Goal: Information Seeking & Learning: Learn about a topic

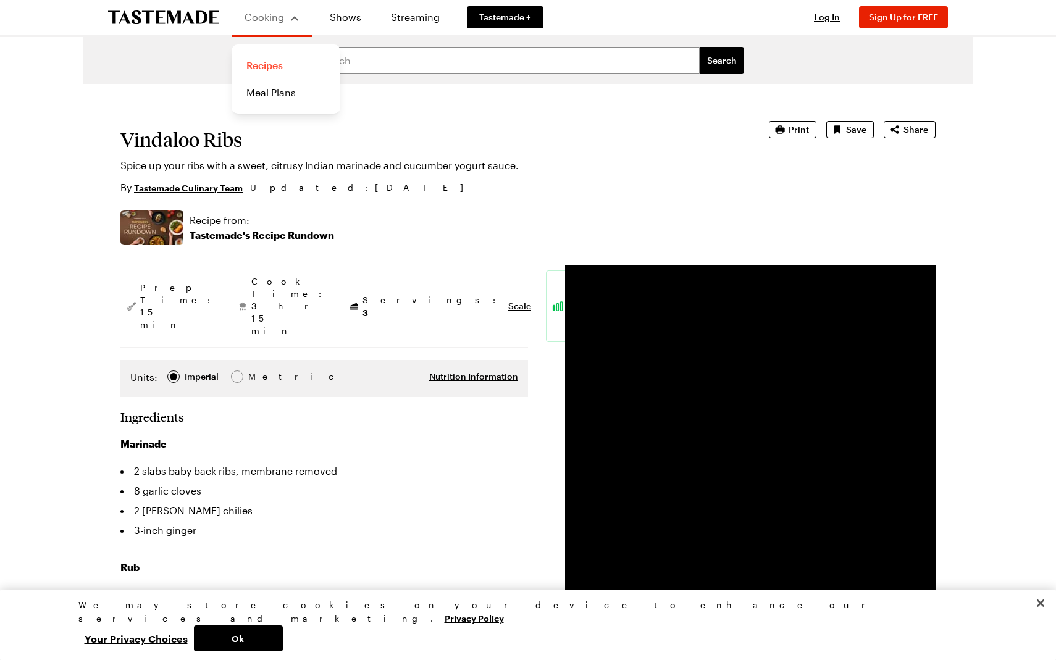
click at [271, 64] on link "Recipes" at bounding box center [286, 65] width 94 height 27
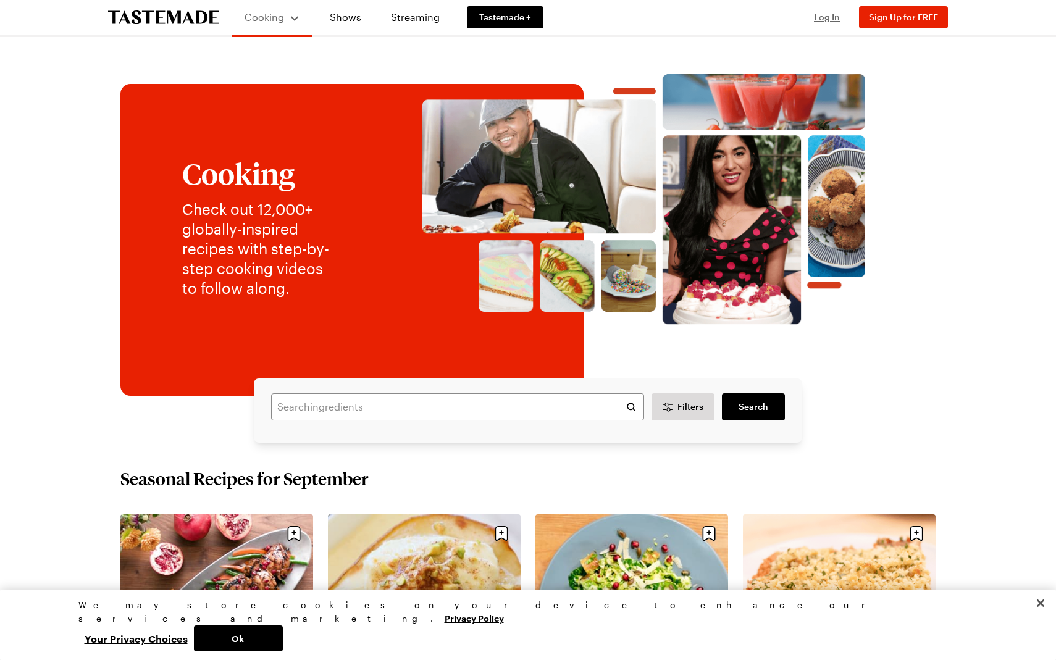
click at [824, 15] on span "Log In" at bounding box center [827, 17] width 26 height 10
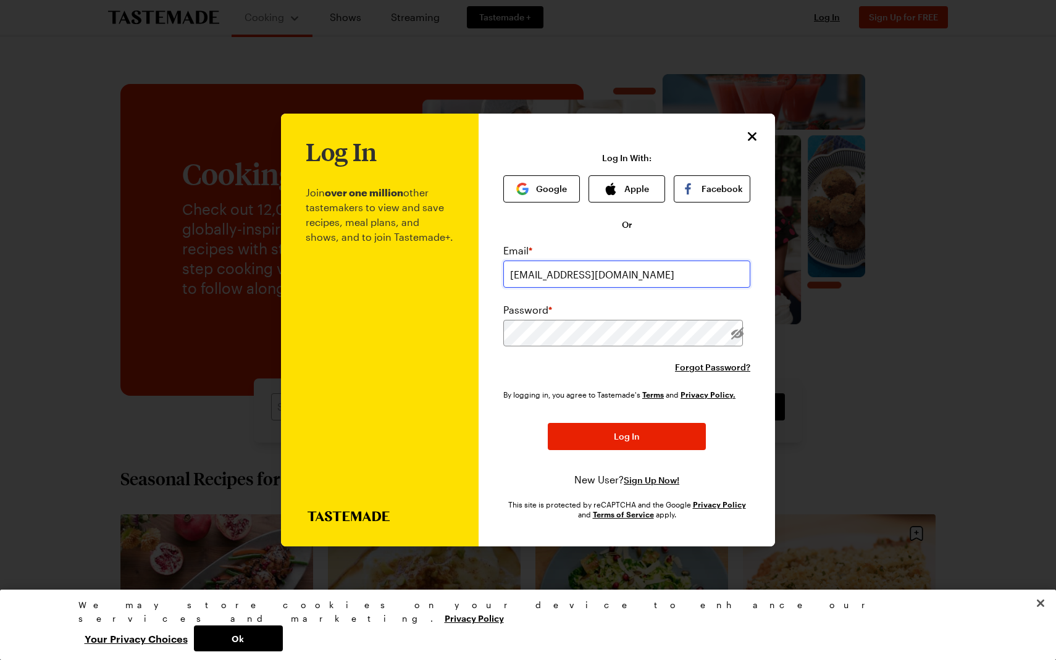
click at [648, 270] on input "[EMAIL_ADDRESS][DOMAIN_NAME]" at bounding box center [626, 274] width 247 height 27
type input "a"
click at [755, 130] on icon "Close" at bounding box center [752, 136] width 15 height 15
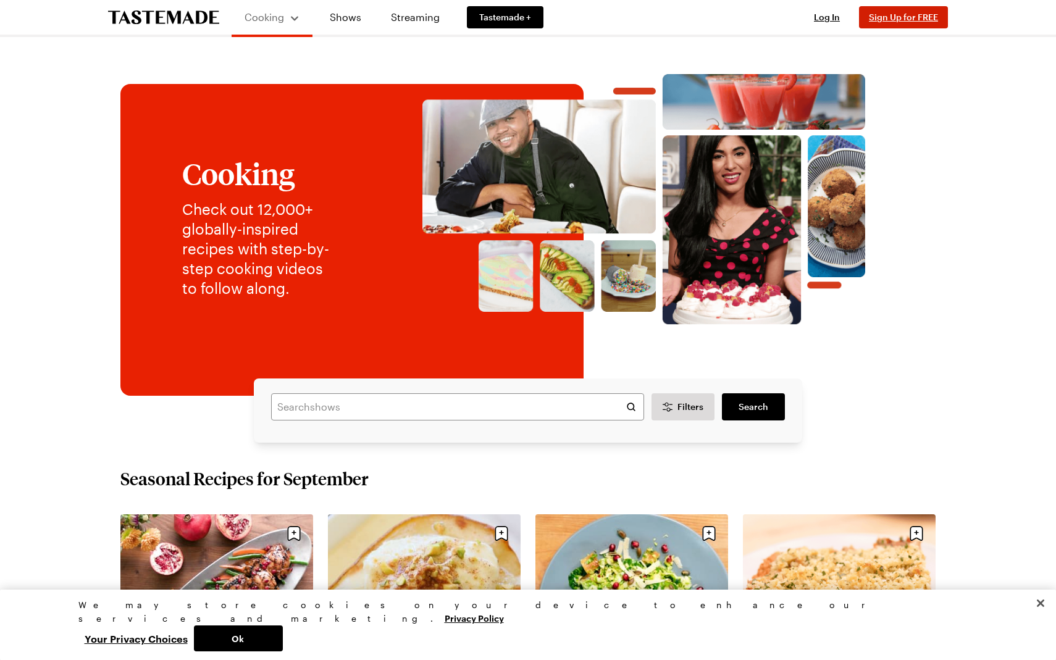
click at [922, 13] on span "Sign Up for FREE" at bounding box center [903, 17] width 69 height 10
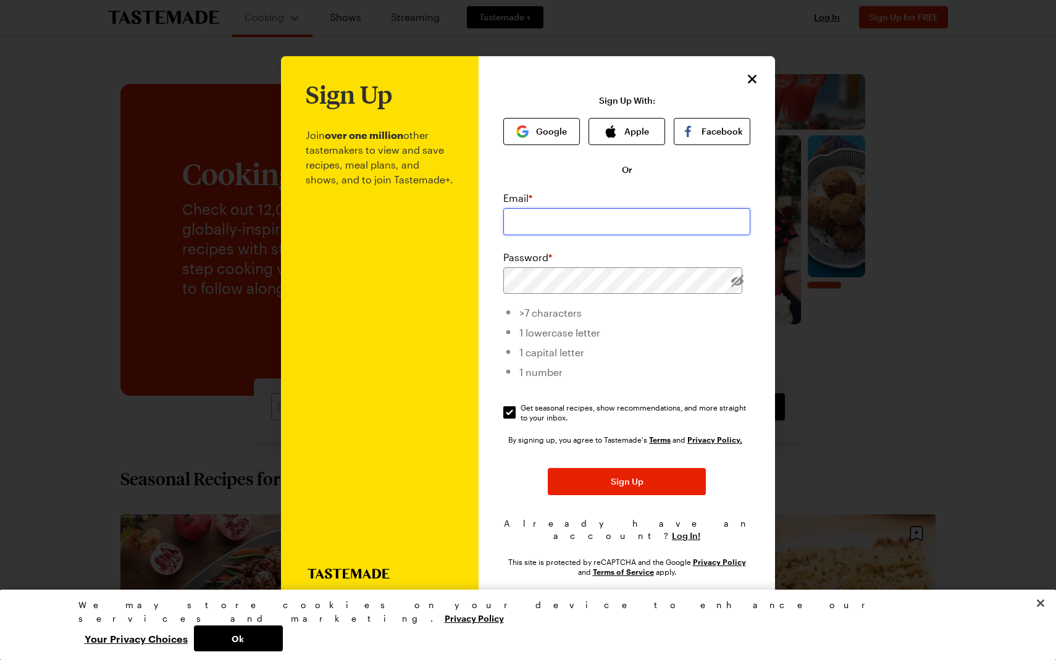
click at [517, 227] on input "email" at bounding box center [626, 221] width 247 height 27
type input "[EMAIL_ADDRESS][DOMAIN_NAME]"
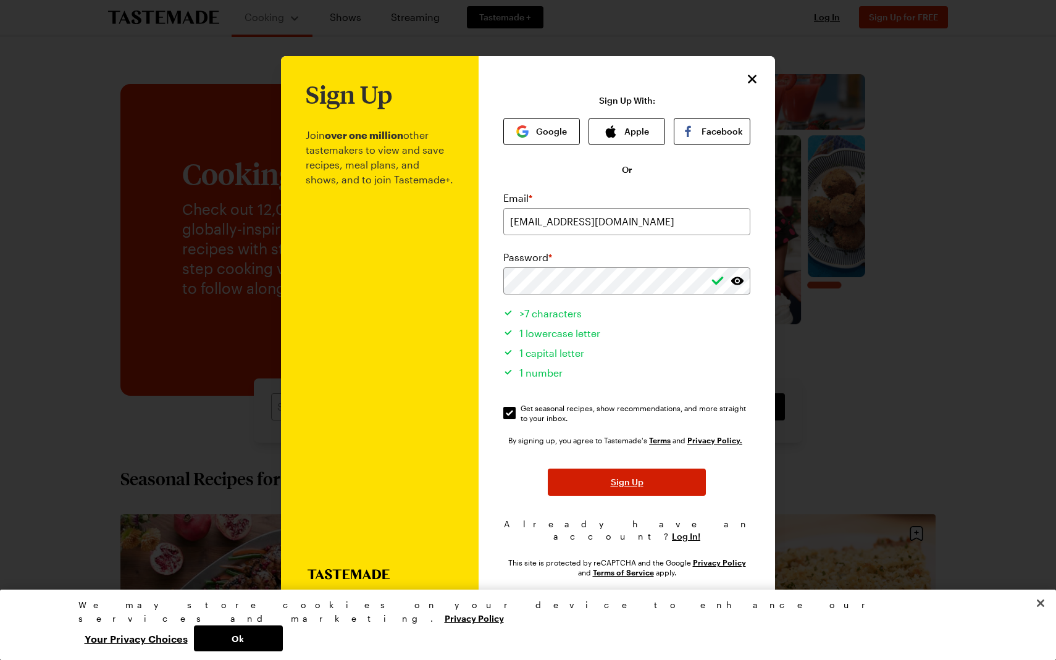
click at [642, 488] on span "Sign Up" at bounding box center [627, 482] width 33 height 12
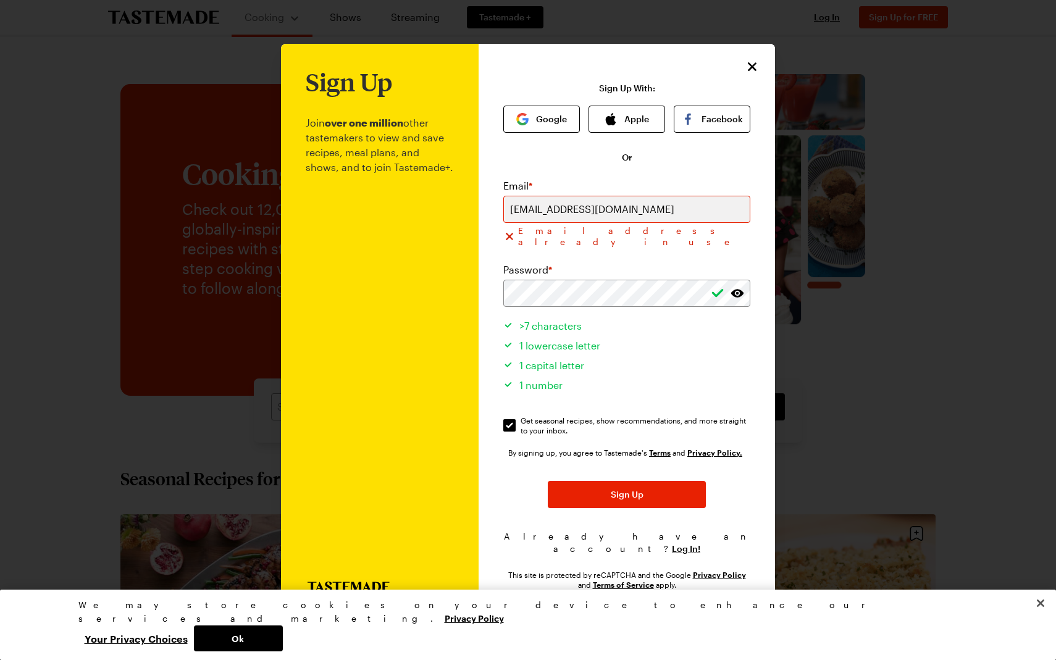
click at [751, 70] on icon "Close" at bounding box center [752, 66] width 9 height 9
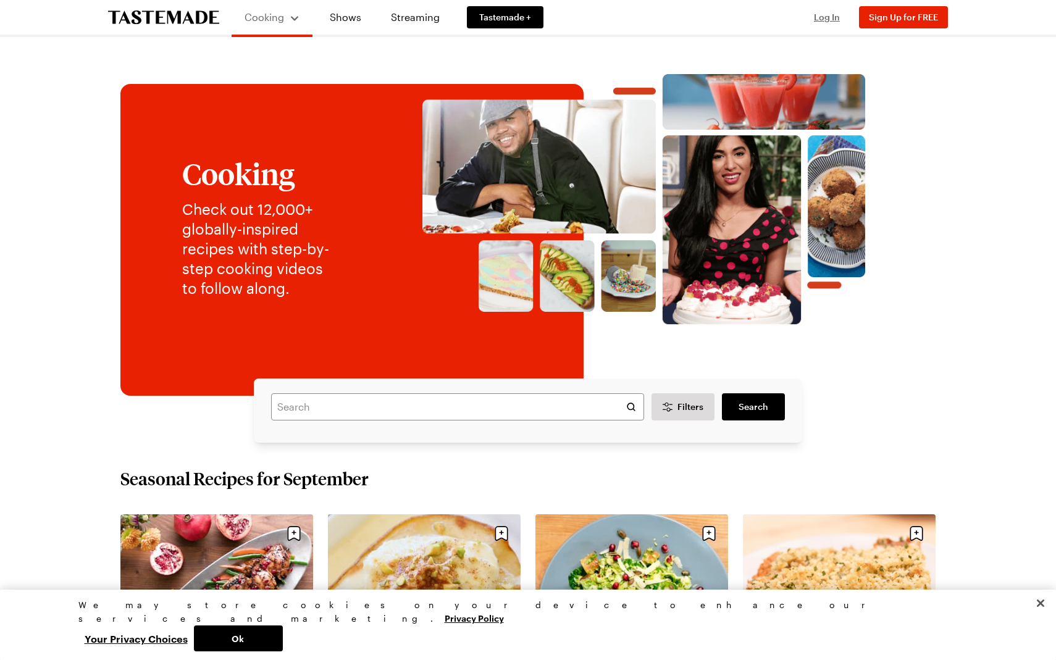
click at [827, 19] on span "Log In" at bounding box center [827, 17] width 26 height 10
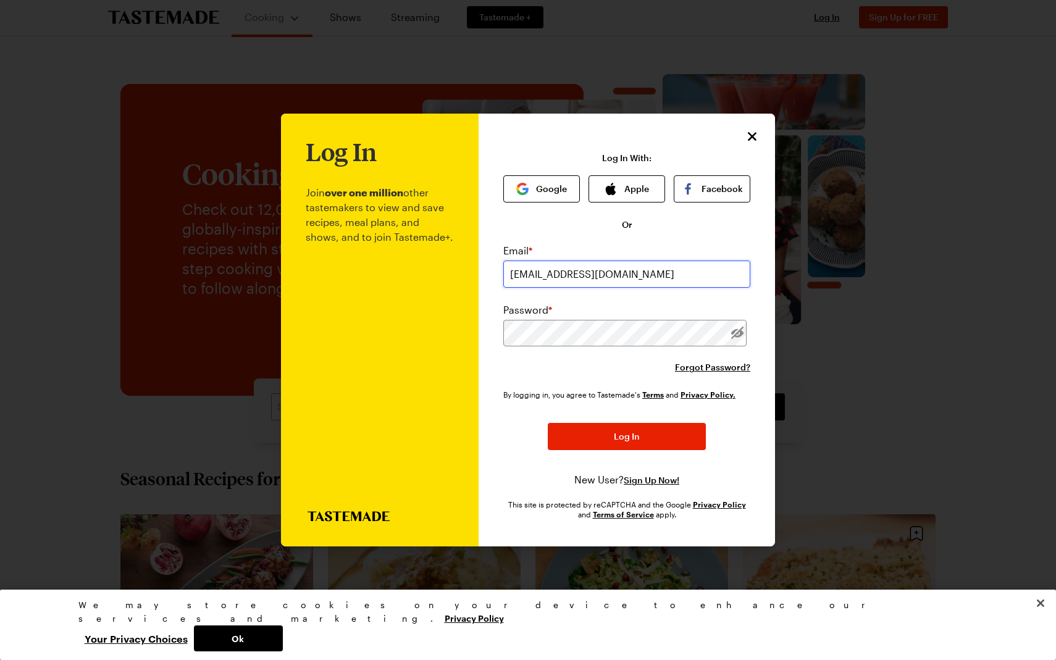
type input "[EMAIL_ADDRESS][DOMAIN_NAME]"
click at [627, 437] on button "Log In" at bounding box center [627, 437] width 158 height 27
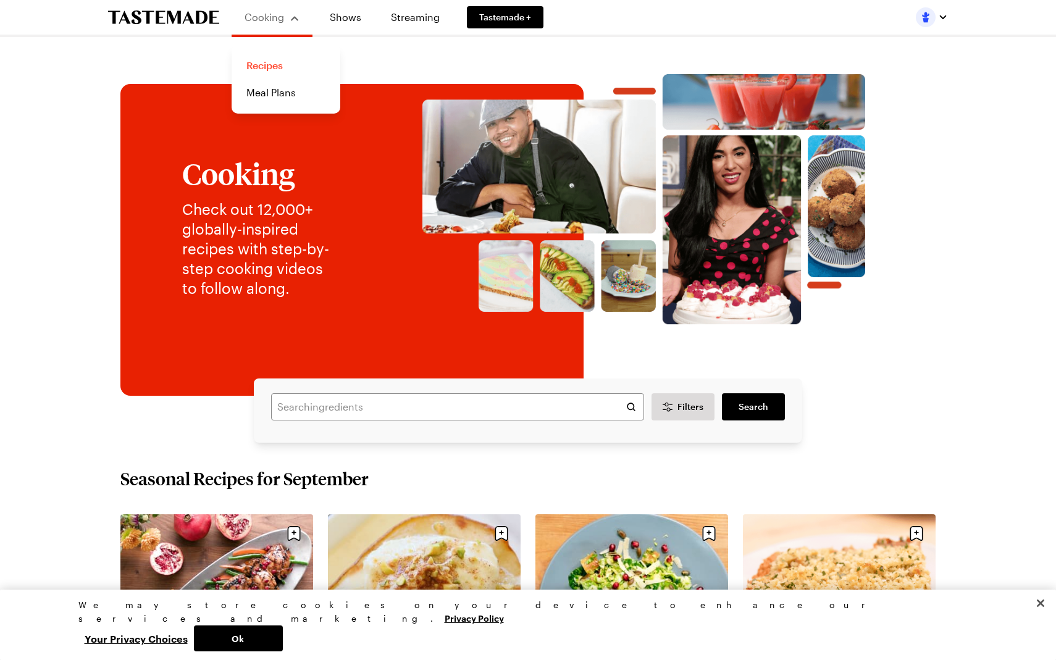
click at [264, 64] on link "Recipes" at bounding box center [286, 65] width 94 height 27
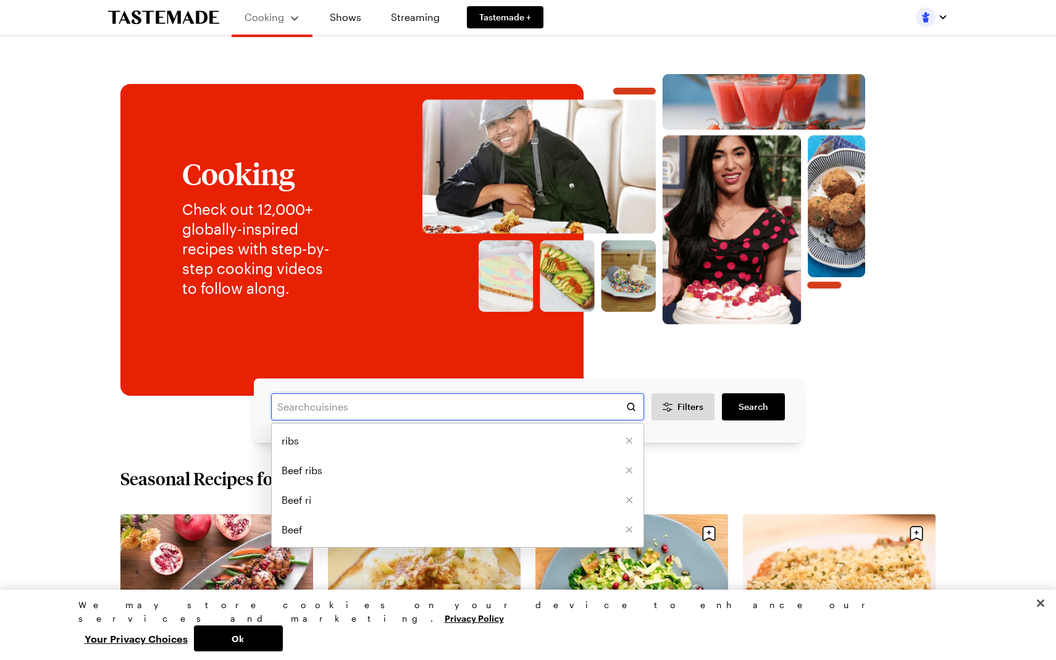
click at [287, 402] on input "text" at bounding box center [457, 406] width 373 height 27
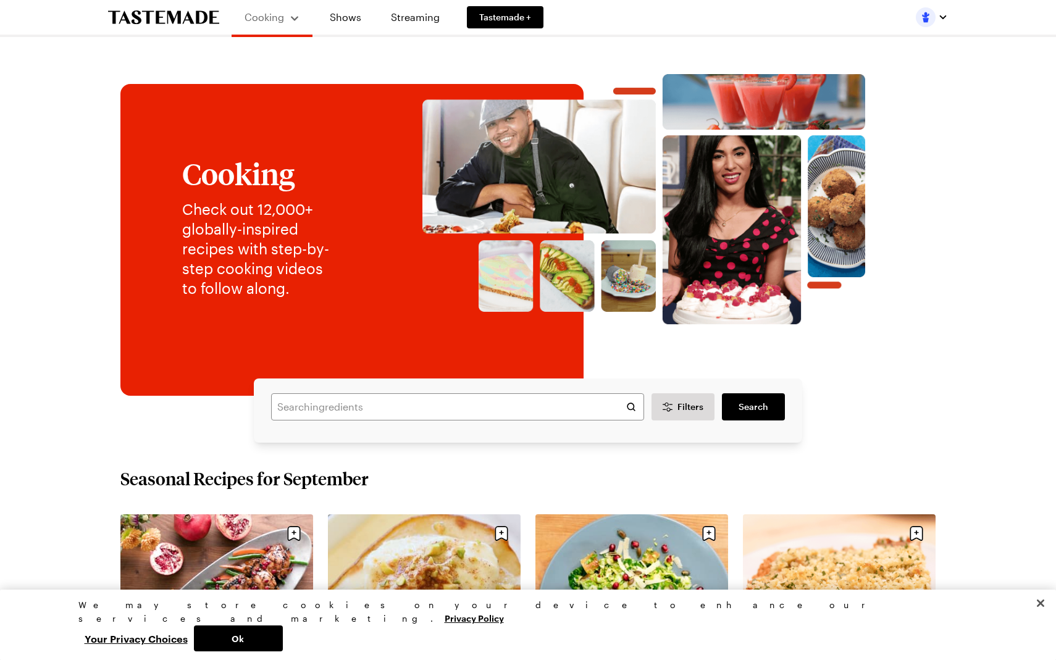
click at [417, 15] on link "Streaming" at bounding box center [415, 17] width 73 height 35
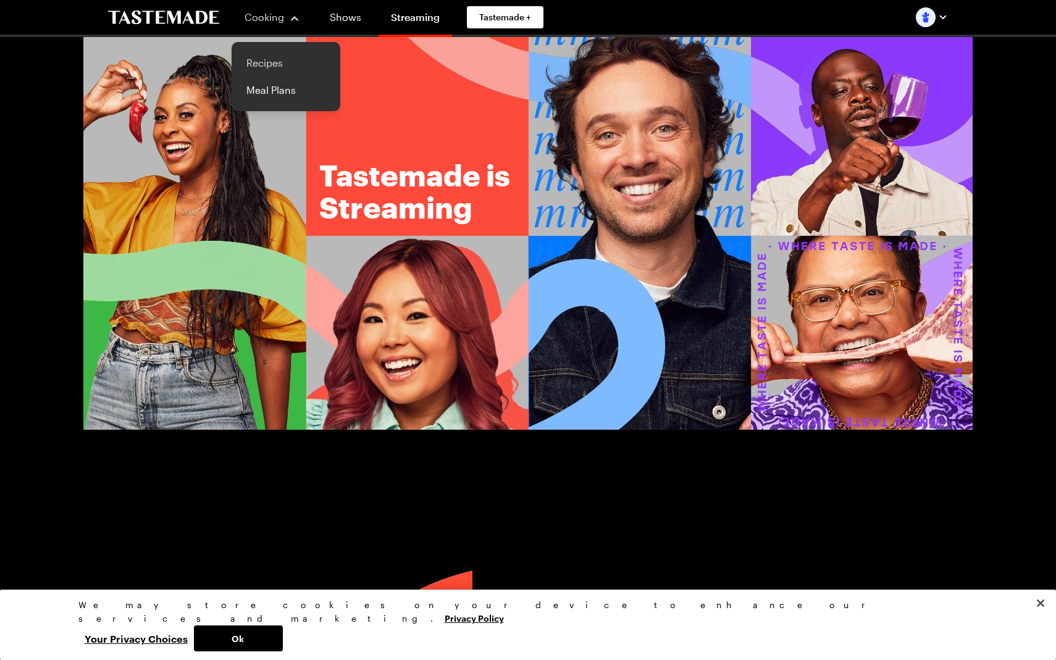
click at [264, 62] on link "Recipes" at bounding box center [286, 62] width 94 height 27
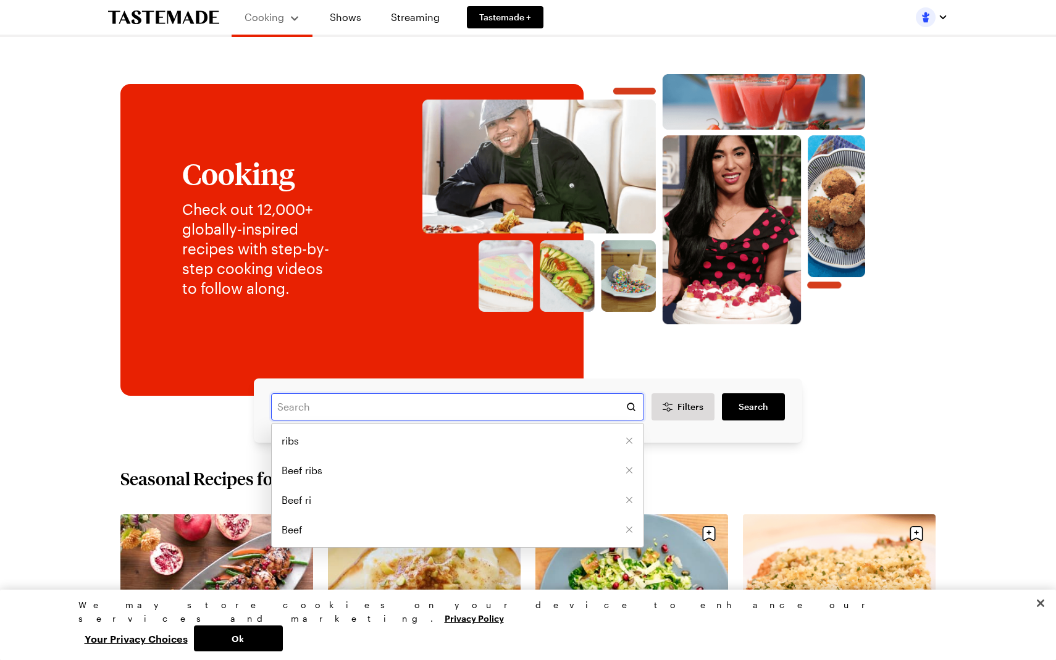
click at [281, 408] on input "text" at bounding box center [457, 406] width 373 height 27
type input "grilling"
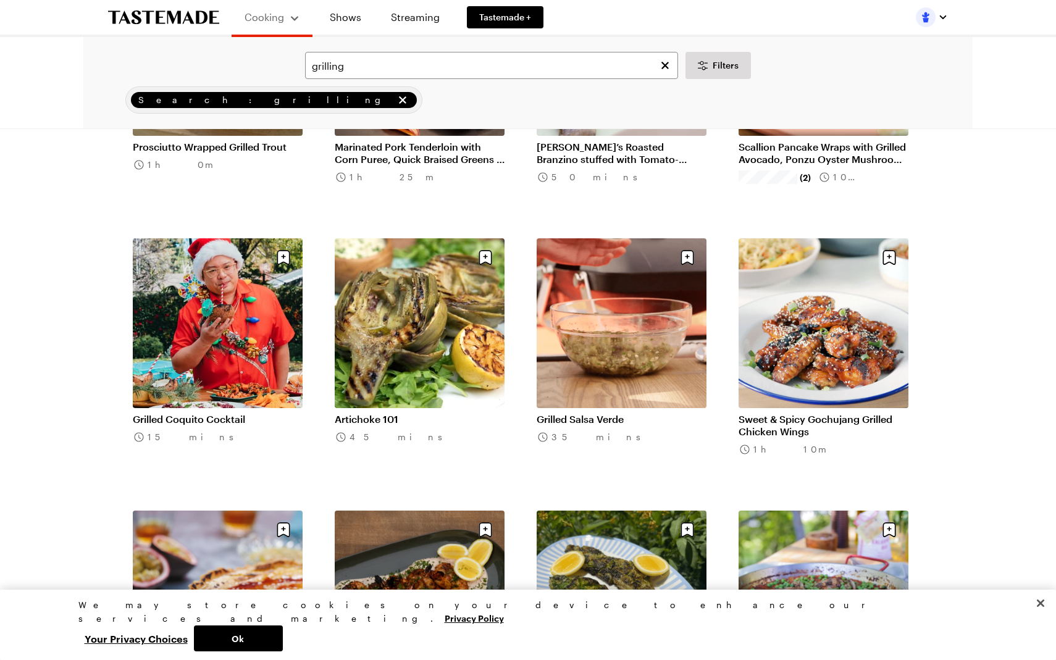
scroll to position [1067, 0]
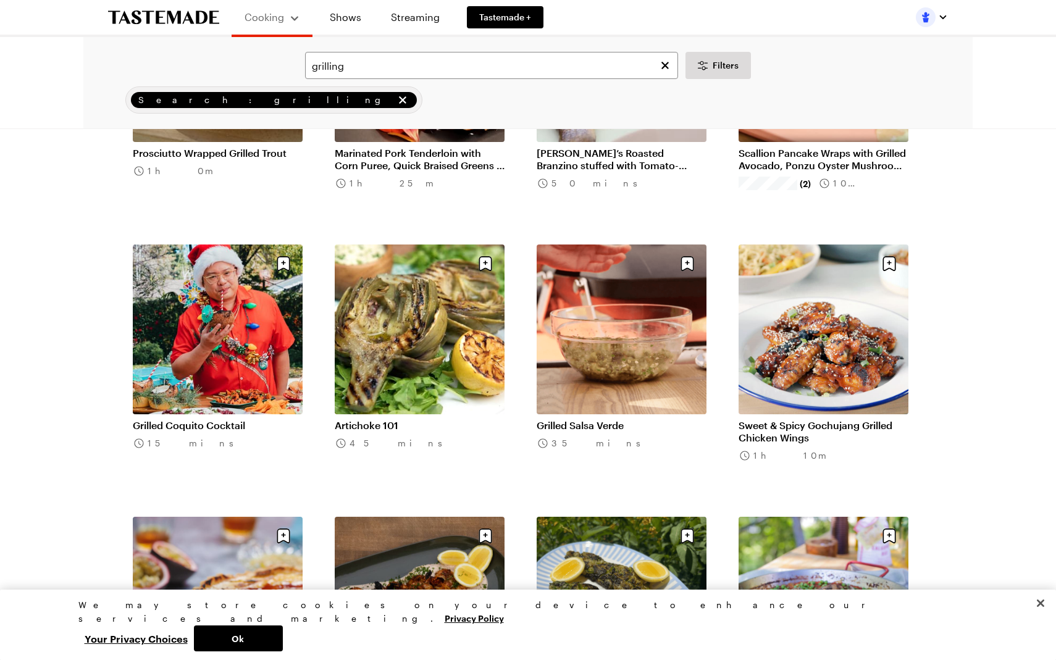
scroll to position [1098, 0]
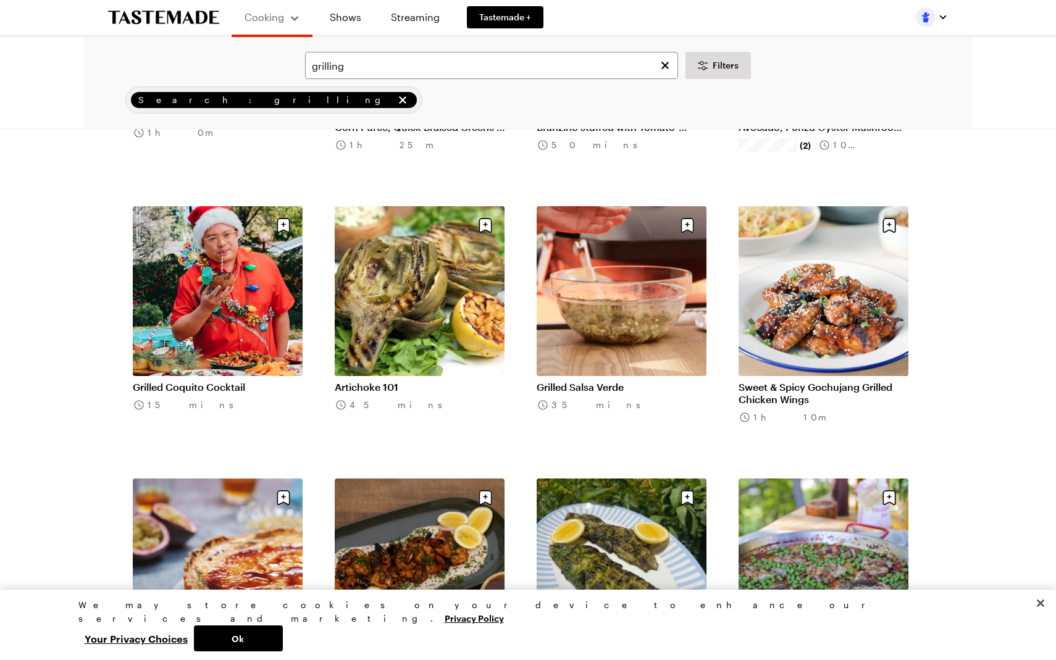
click at [785, 388] on link "Sweet & Spicy Gochujang Grilled Chicken Wings" at bounding box center [823, 393] width 170 height 25
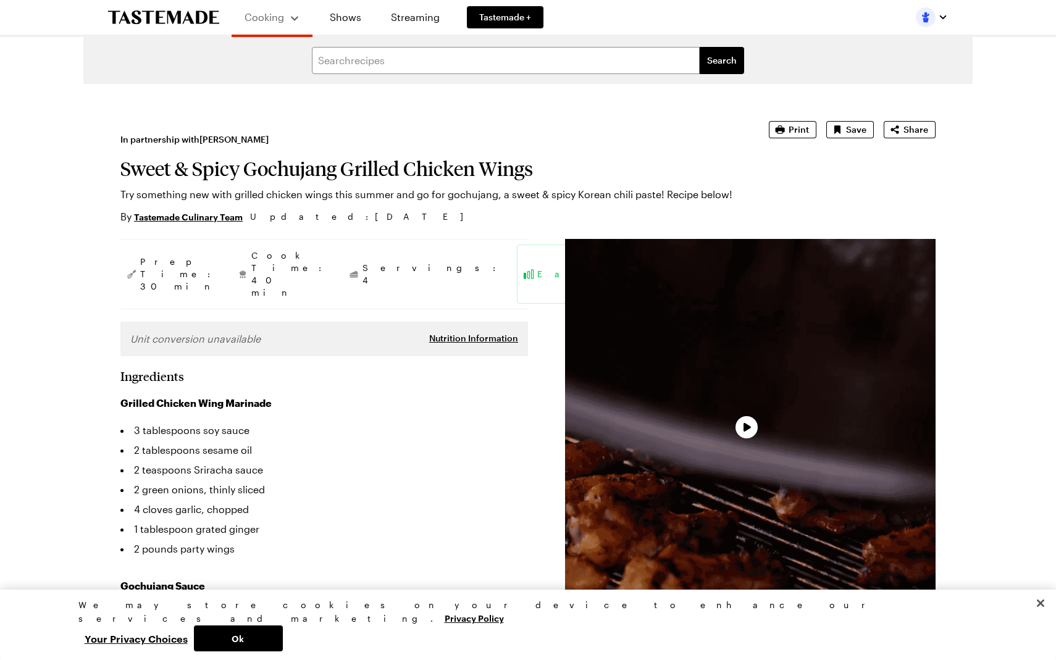
type textarea "x"
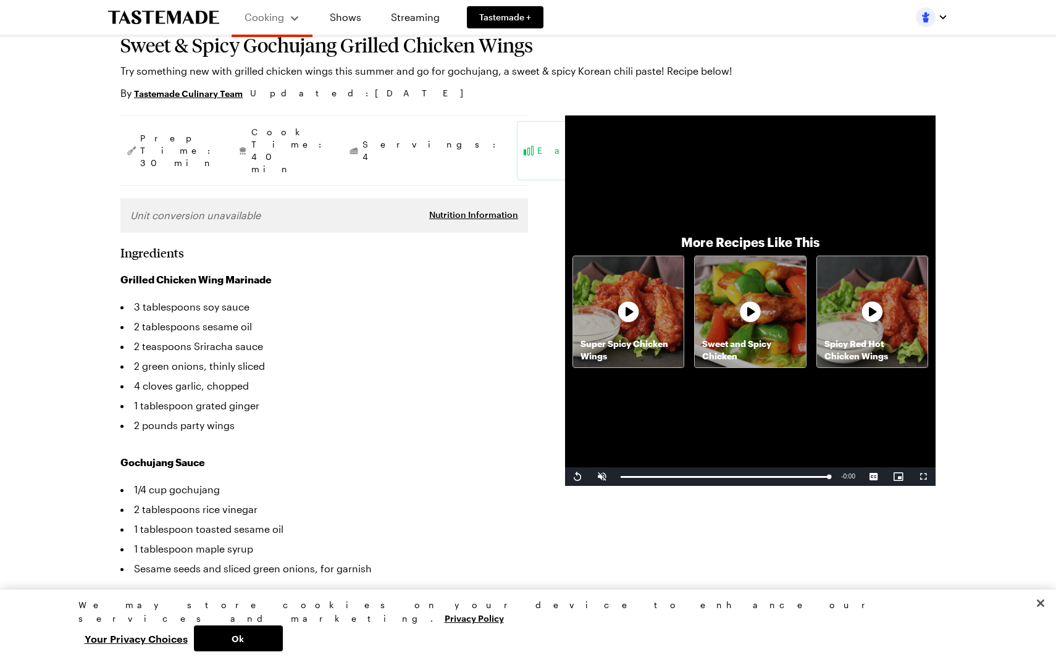
scroll to position [126, 0]
